Goal: Find contact information: Find contact information

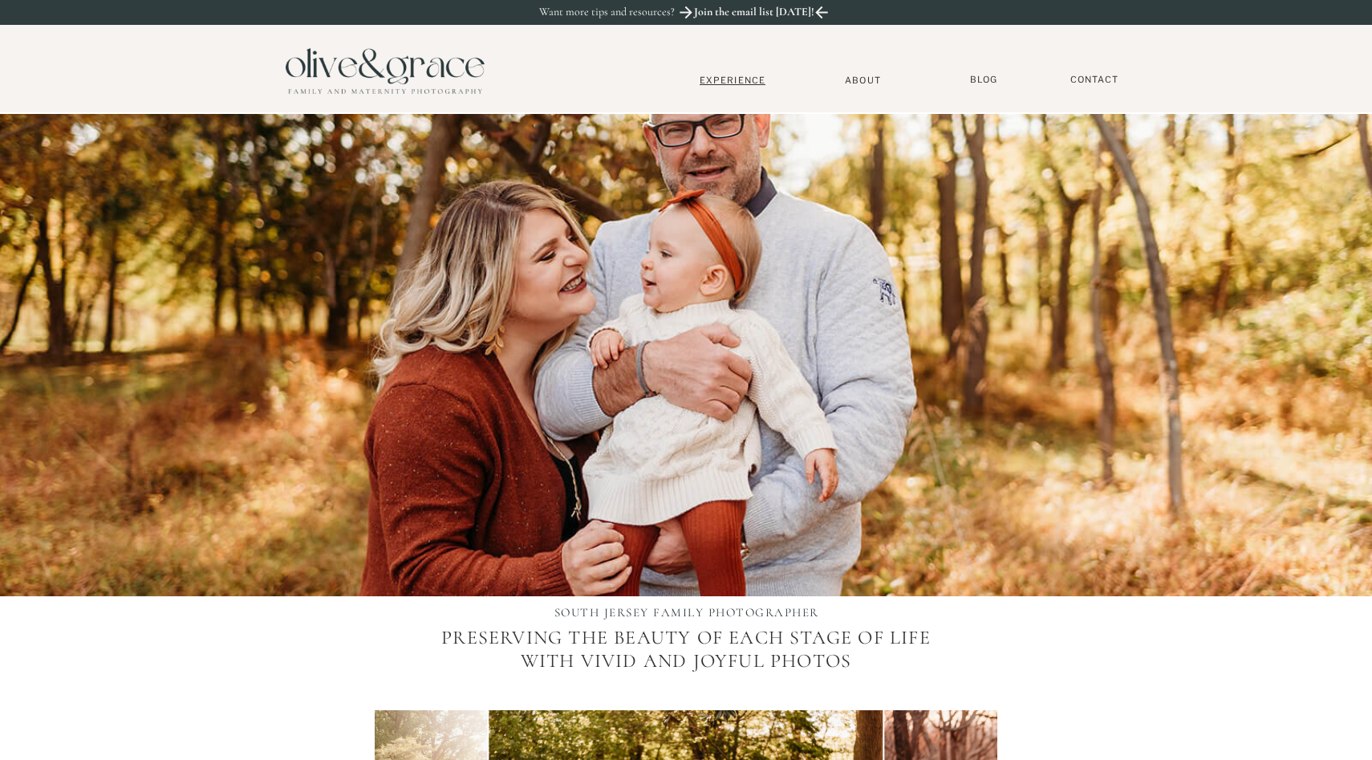
click at [735, 82] on nav "Experience" at bounding box center [733, 80] width 106 height 11
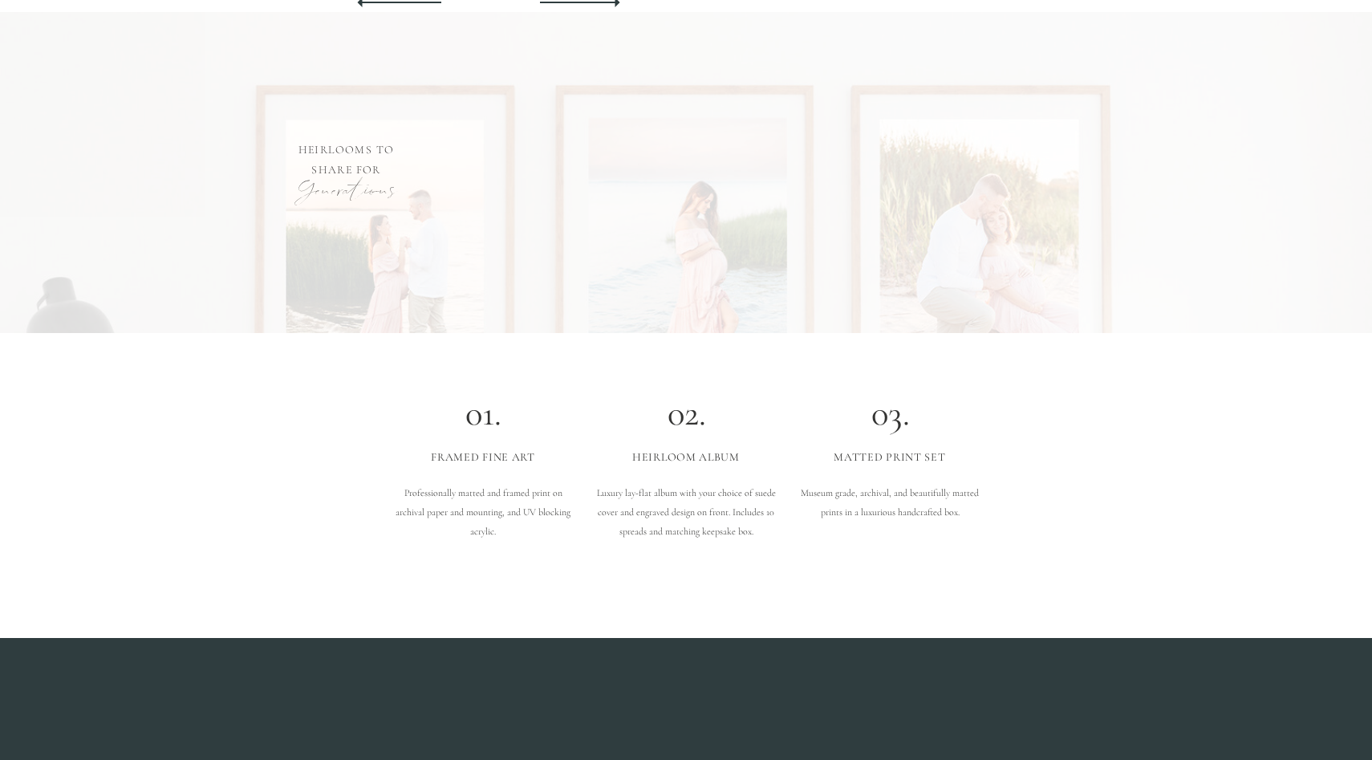
scroll to position [4923, 0]
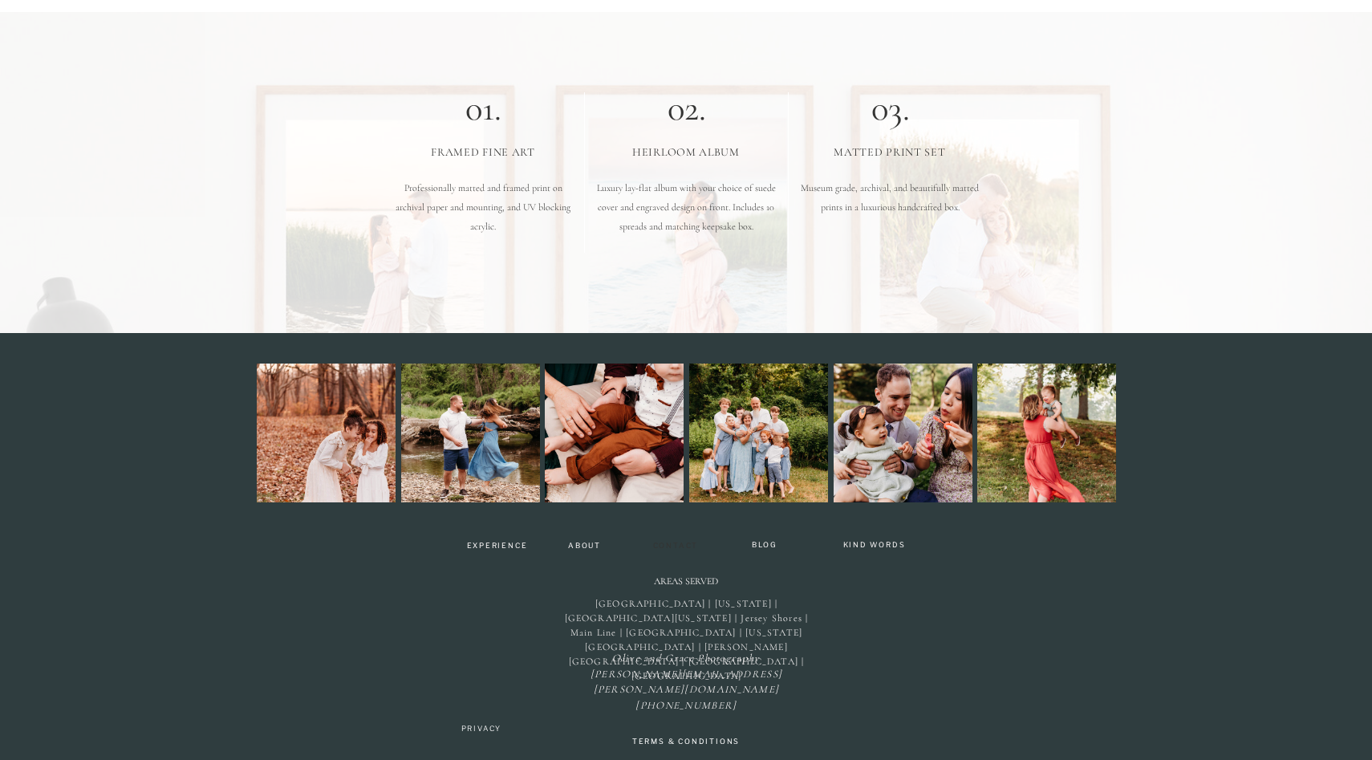
click at [668, 542] on nav "Contact" at bounding box center [676, 547] width 58 height 10
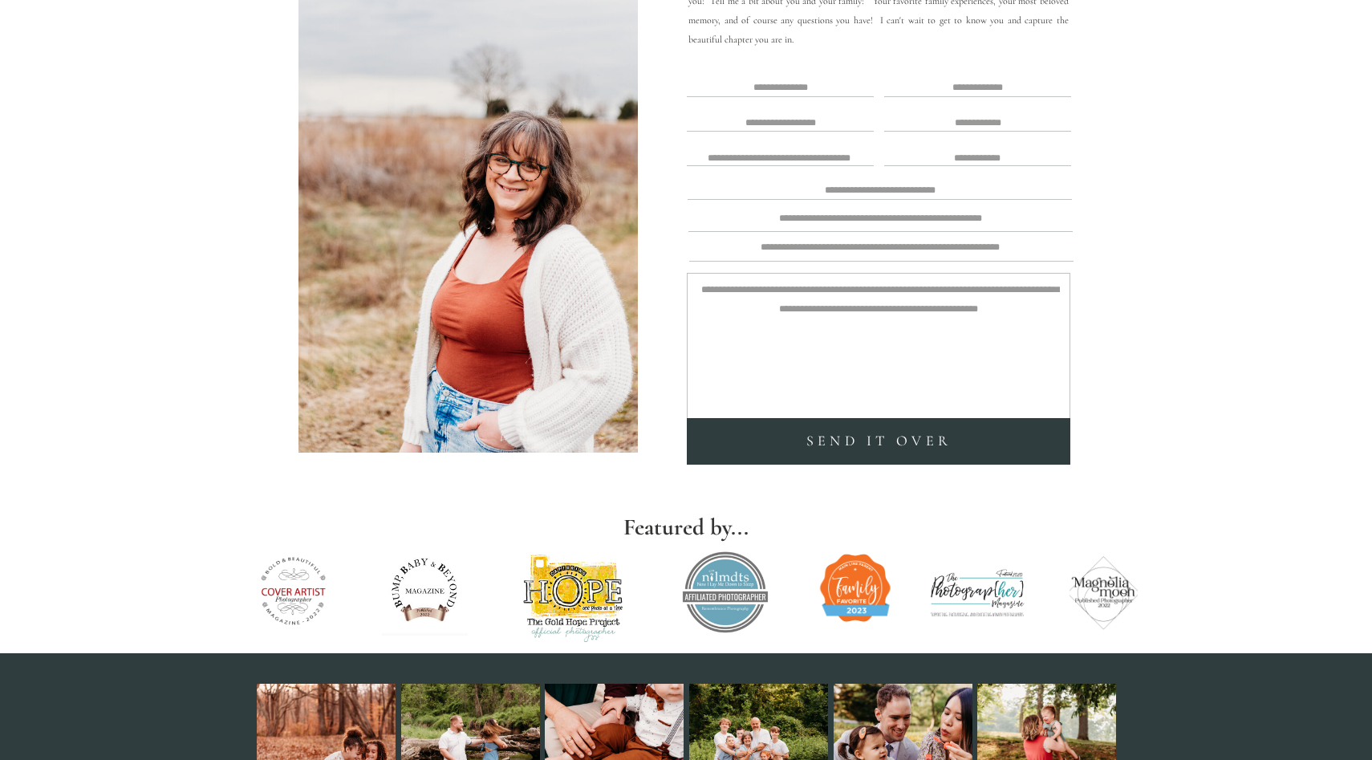
scroll to position [536, 0]
